Goal: Use online tool/utility: Utilize a website feature to perform a specific function

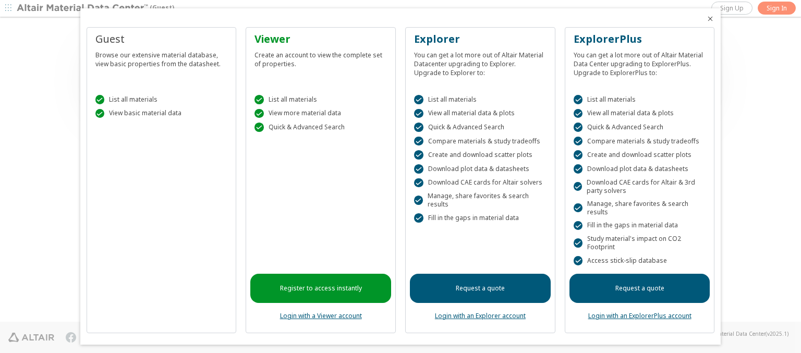
click at [706, 19] on icon "Close" at bounding box center [710, 19] width 8 height 8
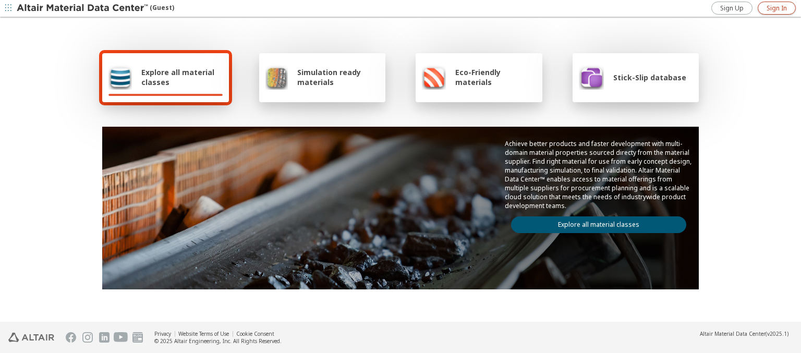
click at [776, 8] on span "Sign In" at bounding box center [776, 8] width 20 height 8
click at [83, 8] on img at bounding box center [83, 8] width 133 height 10
click at [178, 77] on span "Explore all material classes" at bounding box center [181, 77] width 81 height 20
click at [594, 222] on link "Explore all material classes" at bounding box center [598, 224] width 175 height 17
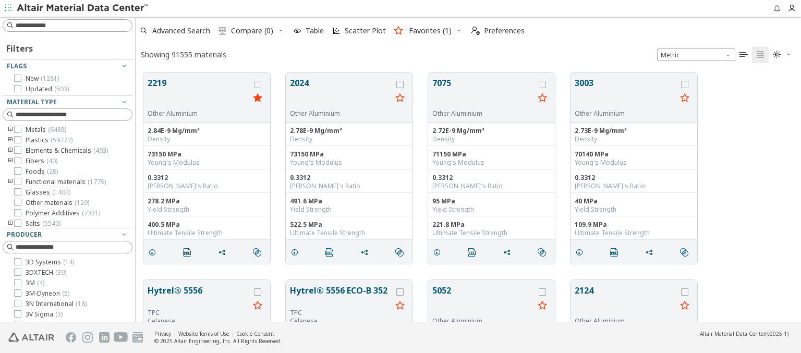
scroll to position [249, 657]
click at [358, 31] on span "Scatter Plot" at bounding box center [365, 30] width 41 height 7
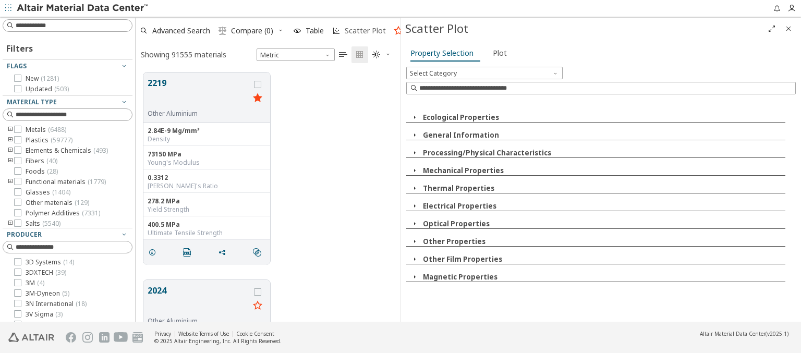
scroll to position [249, 256]
click at [414, 117] on icon "button" at bounding box center [414, 117] width 8 height 8
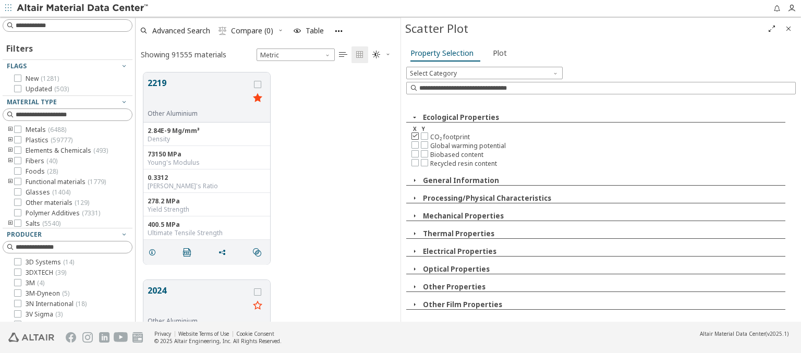
click at [414, 135] on icon at bounding box center [414, 135] width 7 height 7
click at [424, 144] on icon at bounding box center [424, 144] width 7 height 7
click at [497, 53] on span "Plot" at bounding box center [500, 53] width 14 height 17
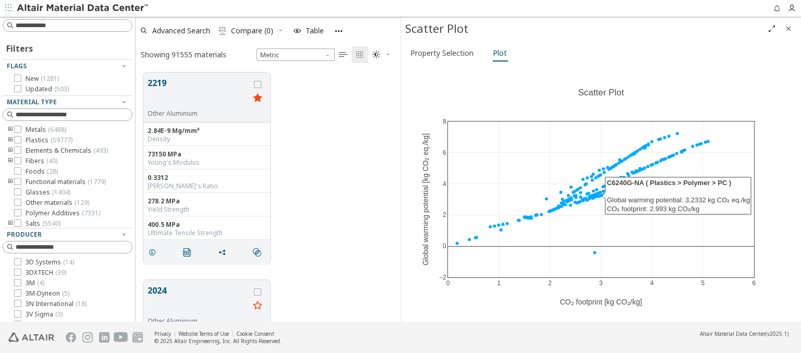
click at [83, 8] on img at bounding box center [83, 8] width 133 height 10
